Goal: Task Accomplishment & Management: Manage account settings

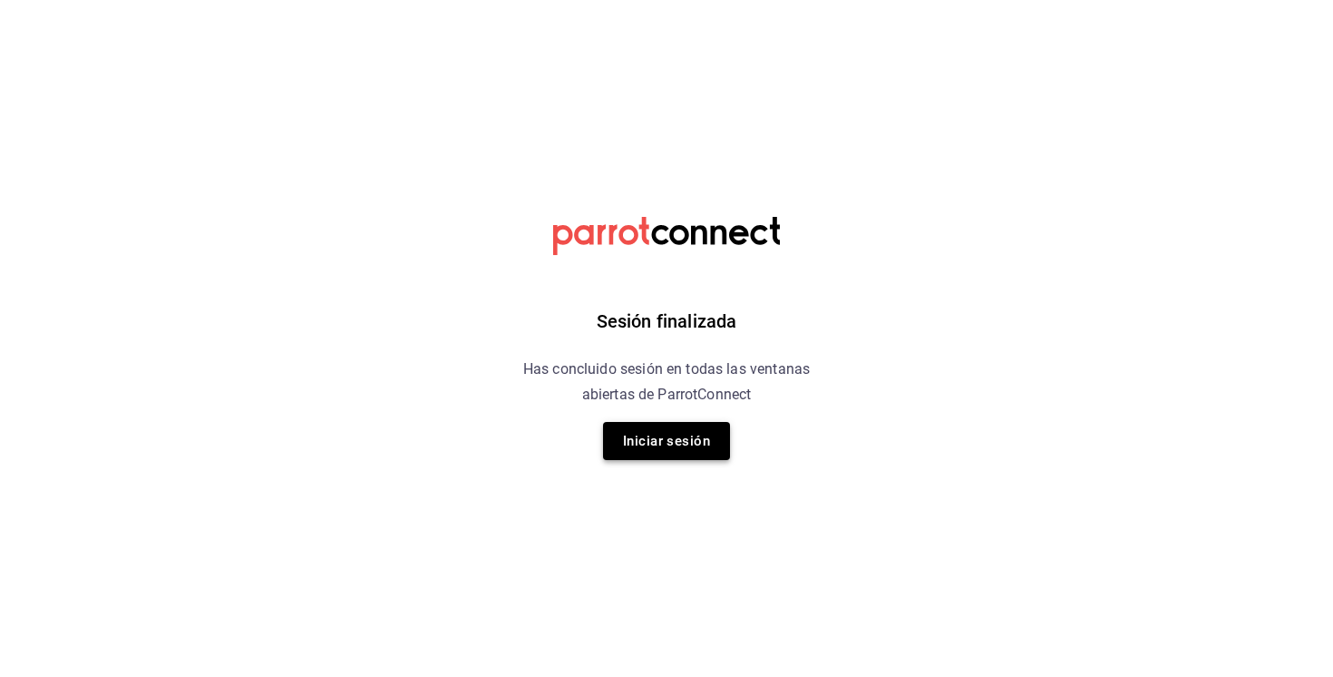
click at [640, 441] on button "Iniciar sesión" at bounding box center [666, 441] width 127 height 38
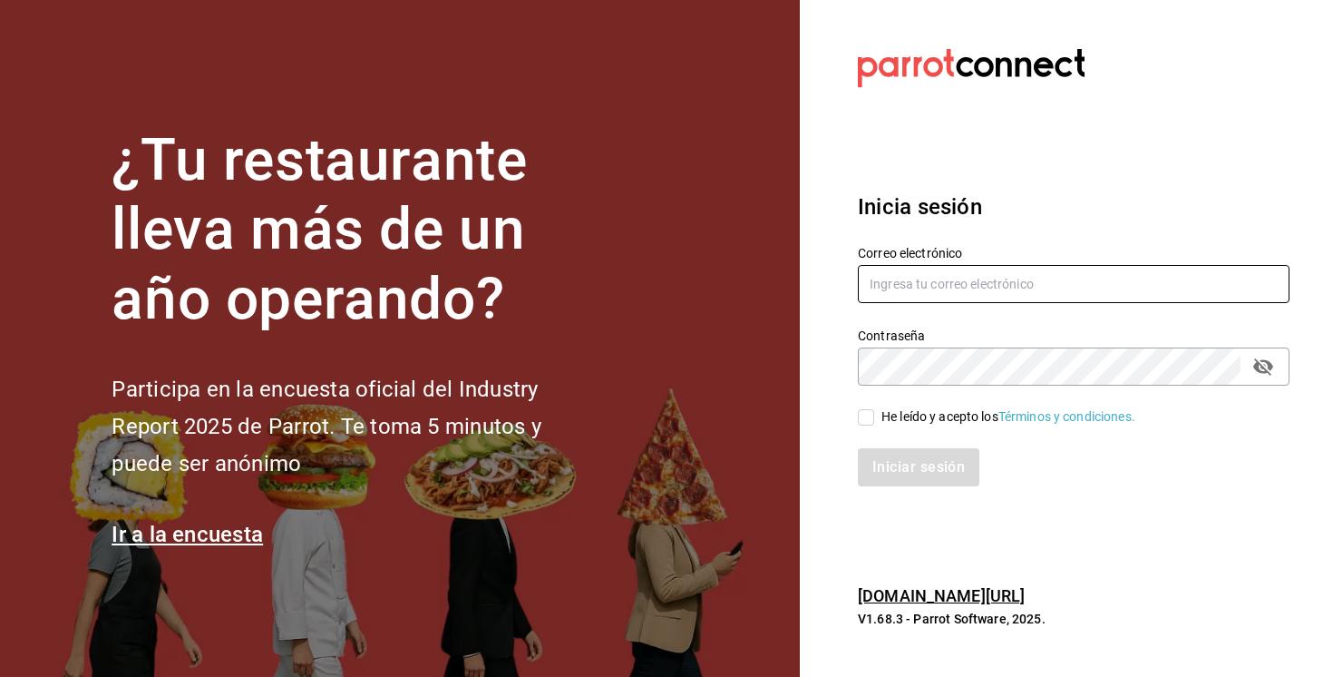
click at [970, 289] on input "text" at bounding box center [1074, 284] width 432 height 38
type input "[EMAIL_ADDRESS][DOMAIN_NAME]"
click at [876, 415] on span "He leído y acepto los Términos y condiciones." at bounding box center [1004, 416] width 261 height 19
click at [874, 415] on input "He leído y acepto los Términos y condiciones." at bounding box center [866, 417] width 16 height 16
checkbox input "true"
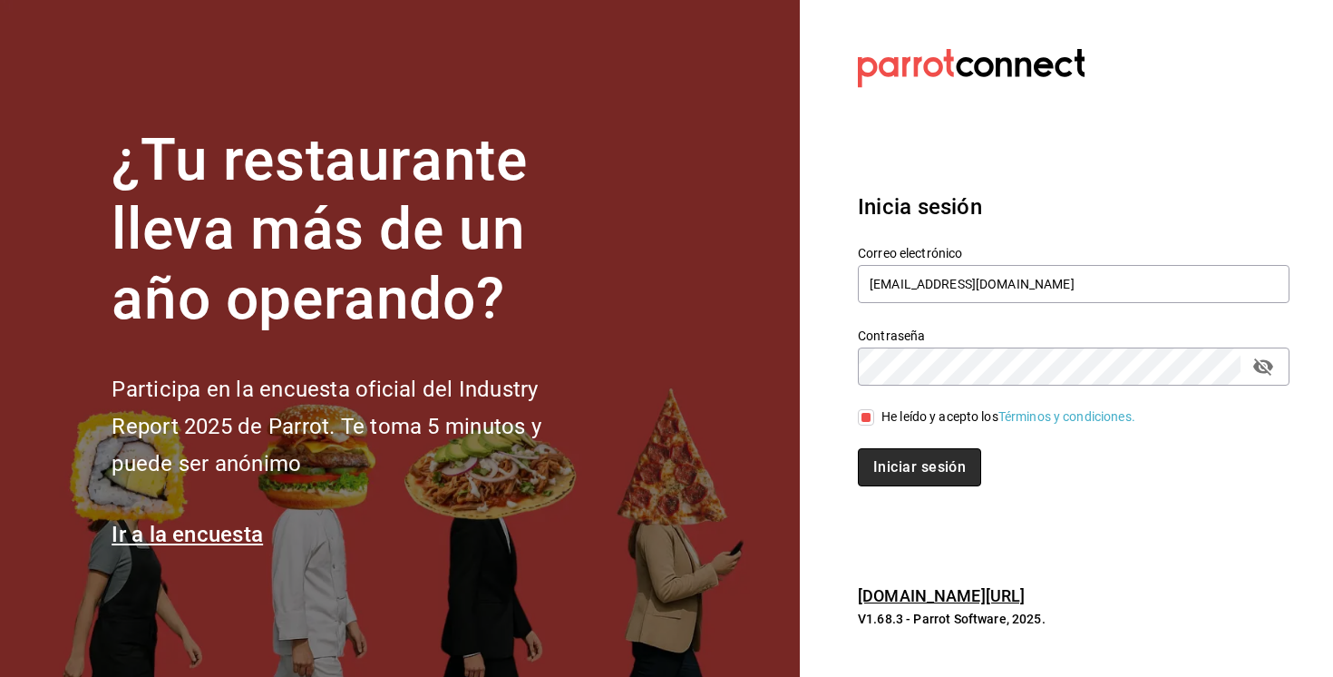
click at [898, 463] on button "Iniciar sesión" at bounding box center [919, 467] width 123 height 38
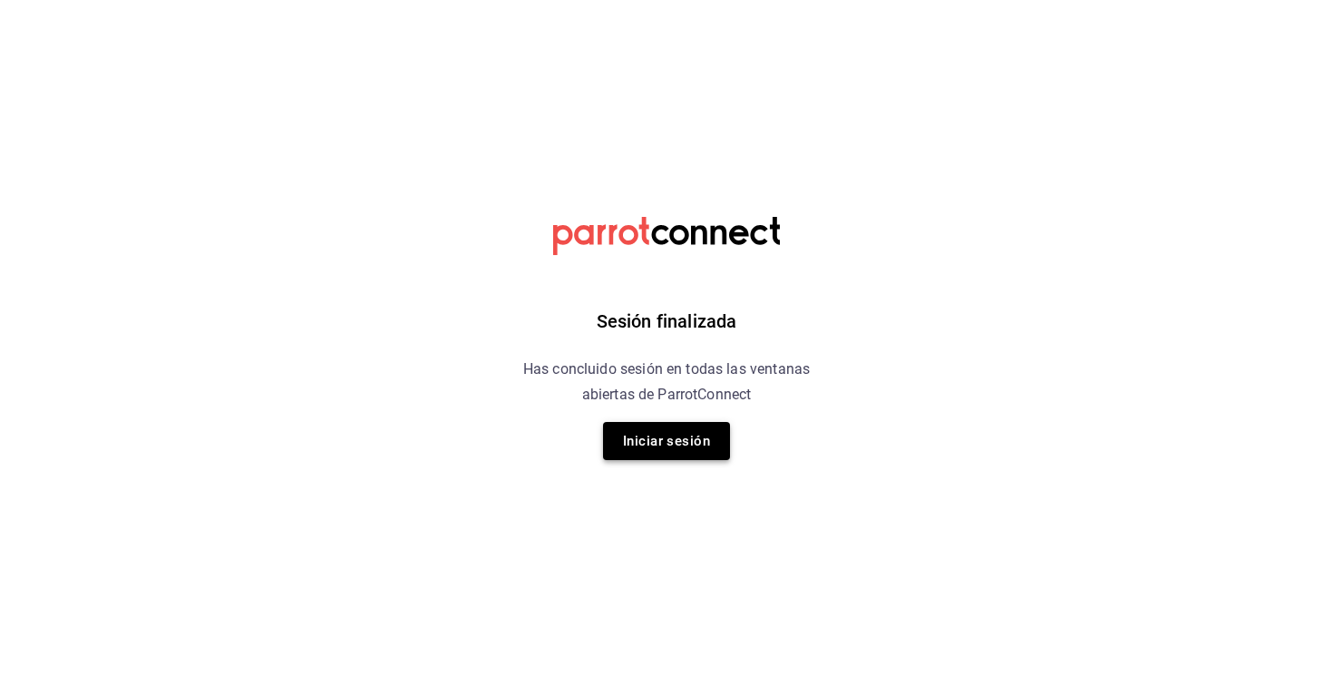
click at [688, 442] on button "Iniciar sesión" at bounding box center [666, 441] width 127 height 38
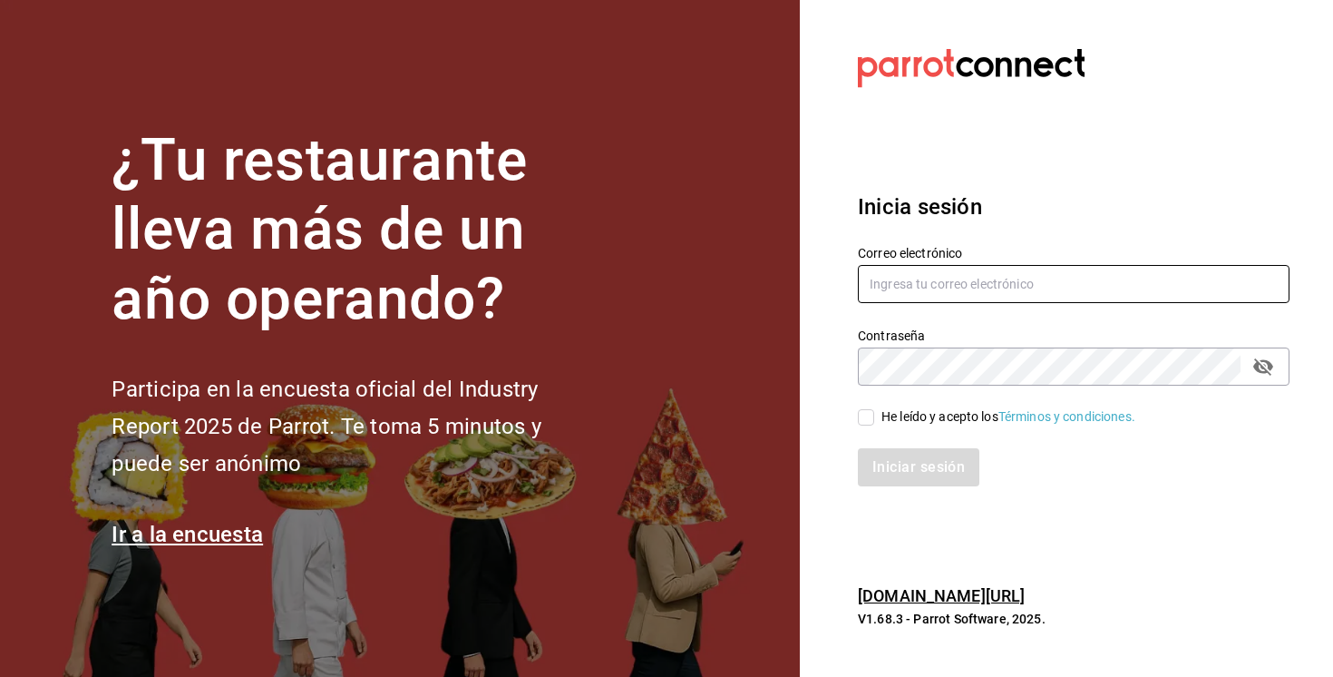
click at [985, 284] on input "text" at bounding box center [1074, 284] width 432 height 38
type input "vlopezca17@gmail.com"
click at [868, 422] on input "He leído y acepto los Términos y condiciones." at bounding box center [866, 417] width 16 height 16
checkbox input "true"
click at [902, 458] on button "Iniciar sesión" at bounding box center [919, 467] width 123 height 38
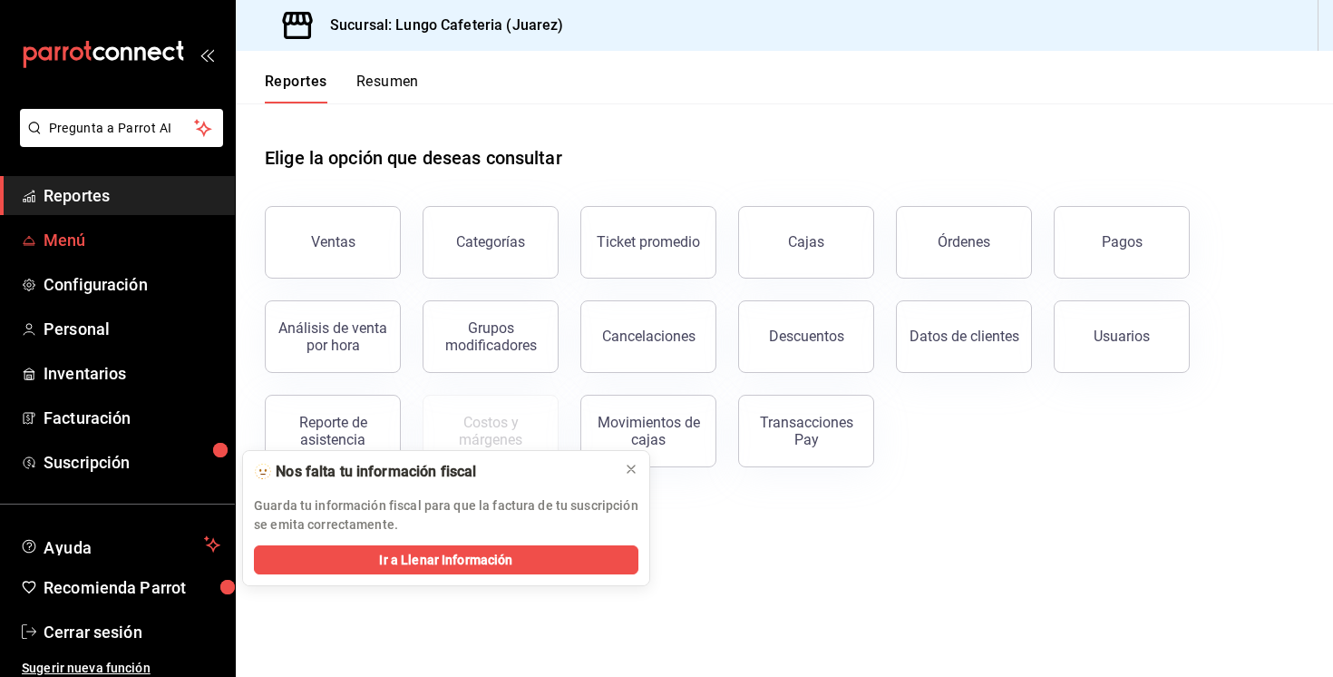
click at [71, 238] on span "Menú" at bounding box center [132, 240] width 177 height 24
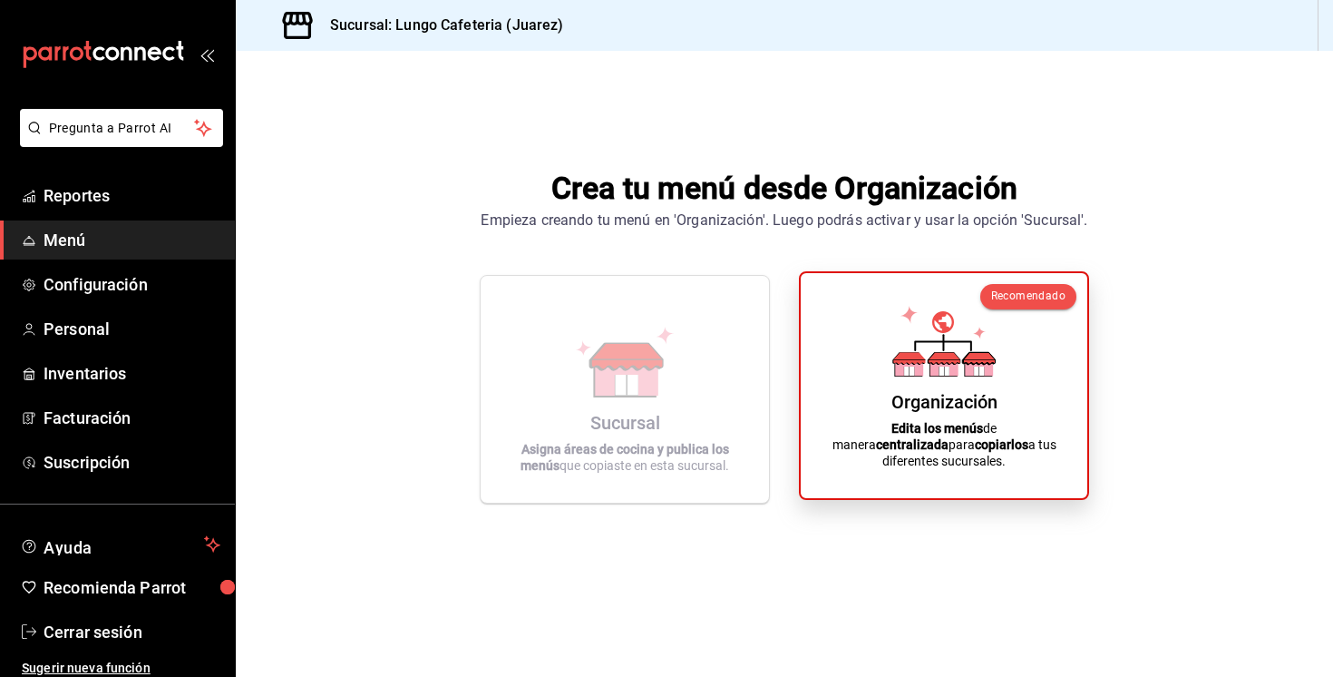
click at [958, 341] on icon at bounding box center [943, 341] width 103 height 71
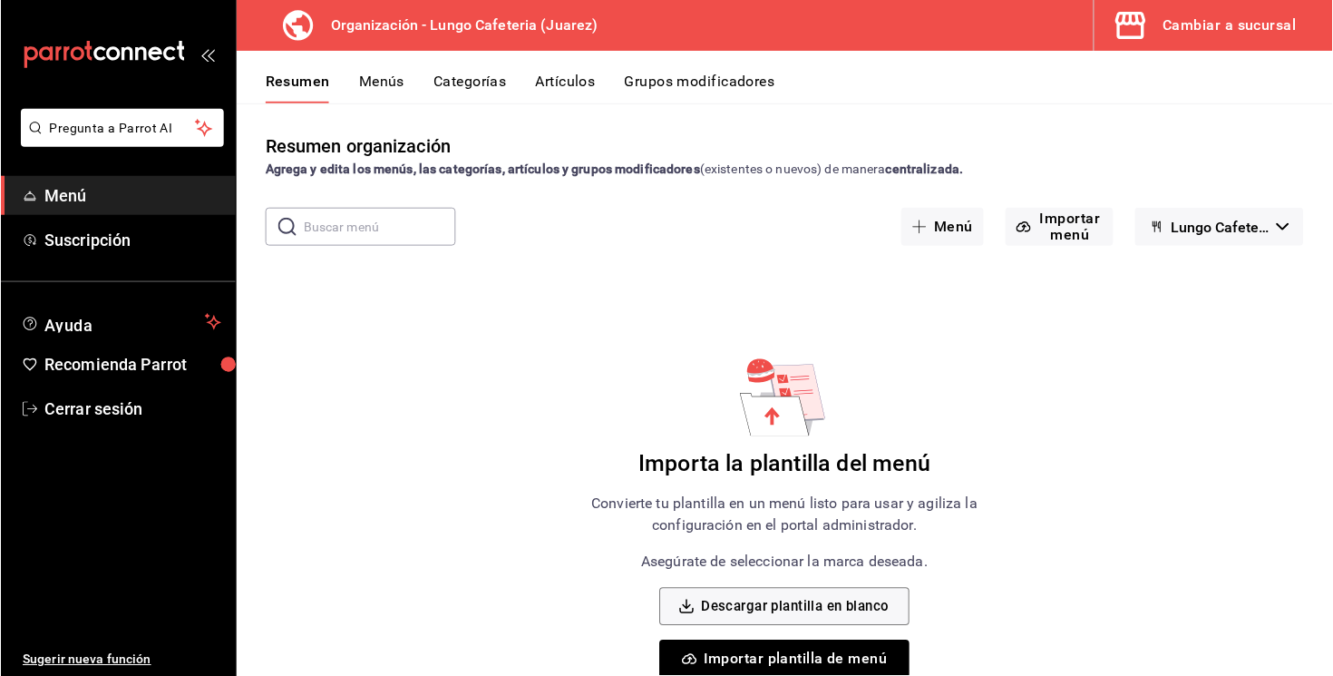
scroll to position [36, 0]
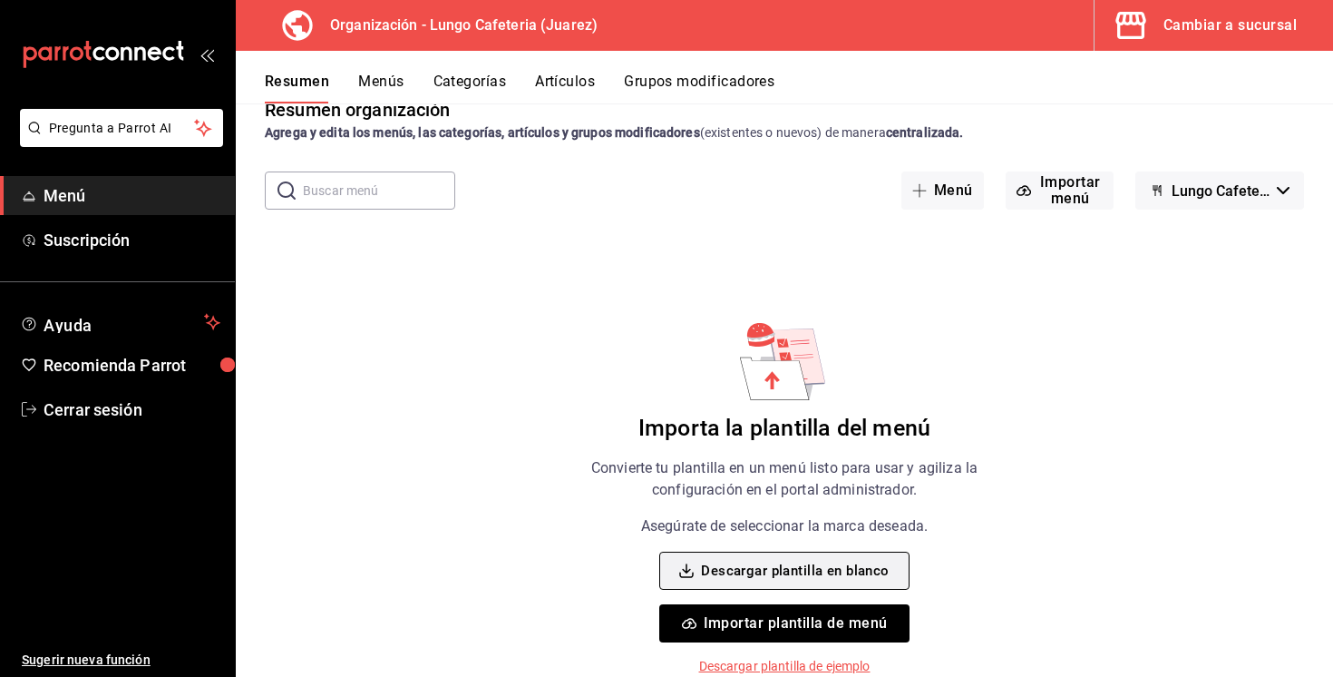
click at [788, 555] on button "Descargar plantilla en blanco" at bounding box center [783, 570] width 249 height 38
